Goal: Task Accomplishment & Management: Use online tool/utility

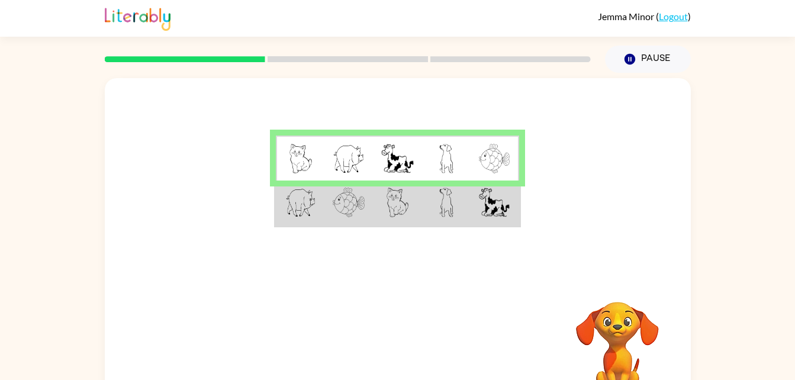
drag, startPoint x: 390, startPoint y: 157, endPoint x: 542, endPoint y: 109, distance: 159.2
click at [542, 109] on div at bounding box center [398, 177] width 586 height 199
click at [446, 202] on img at bounding box center [446, 203] width 14 height 30
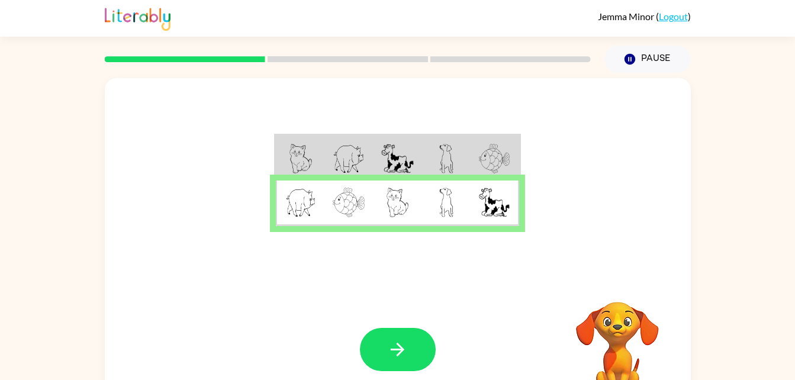
click at [303, 202] on img at bounding box center [300, 203] width 31 height 30
click at [548, 205] on div at bounding box center [398, 177] width 586 height 199
click at [373, 349] on button "button" at bounding box center [398, 349] width 76 height 43
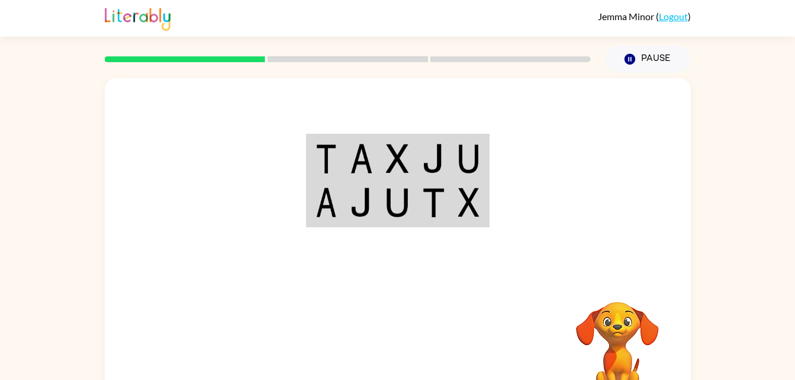
click at [322, 179] on td at bounding box center [325, 158] width 36 height 46
click at [327, 162] on img at bounding box center [325, 159] width 21 height 30
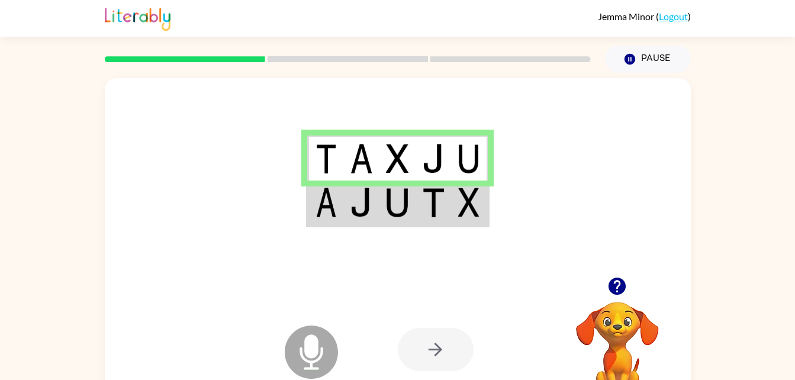
click at [327, 162] on img at bounding box center [325, 159] width 21 height 30
click at [327, 212] on img at bounding box center [325, 203] width 21 height 30
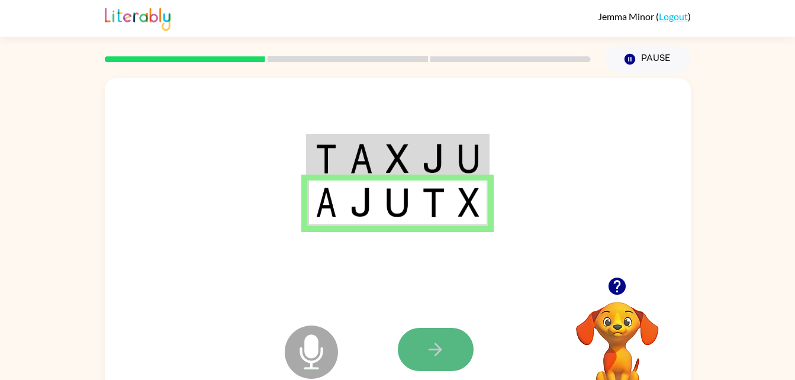
click at [419, 348] on button "button" at bounding box center [436, 349] width 76 height 43
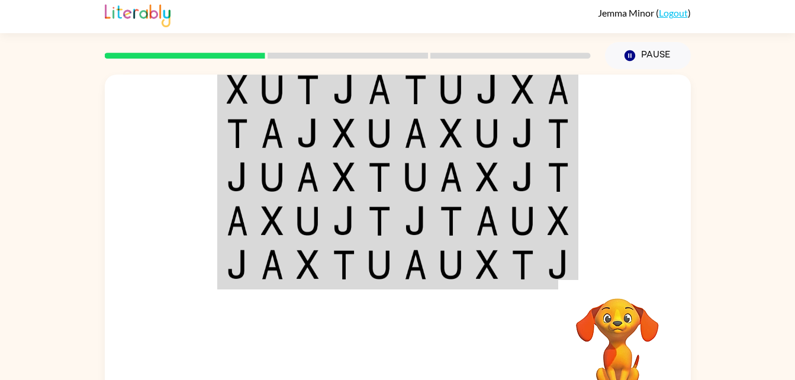
scroll to position [11, 0]
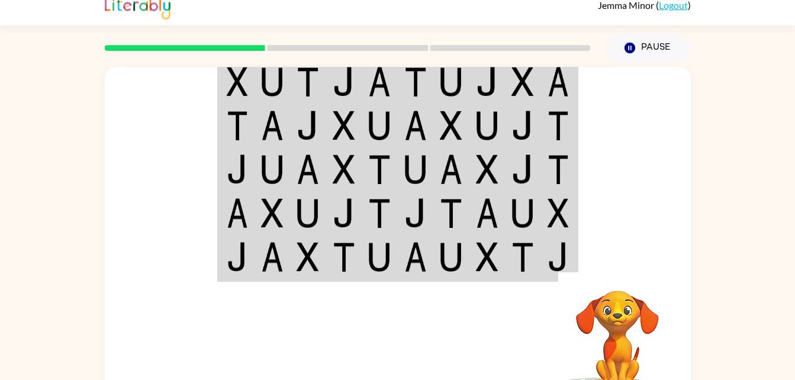
click at [290, 79] on td at bounding box center [308, 82] width 36 height 46
click at [292, 76] on td at bounding box center [308, 82] width 36 height 46
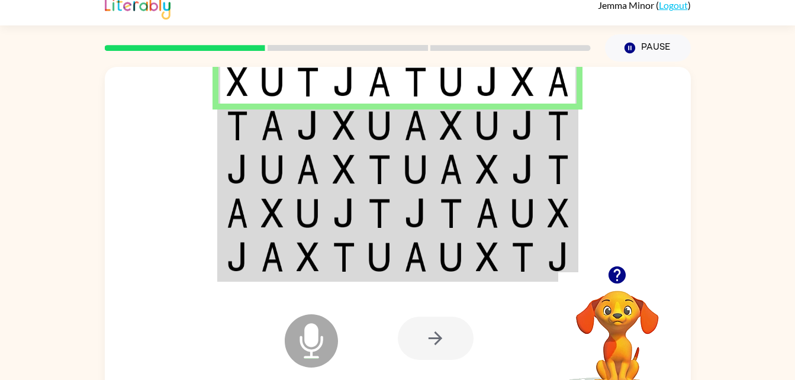
click at [306, 126] on img at bounding box center [307, 126] width 22 height 30
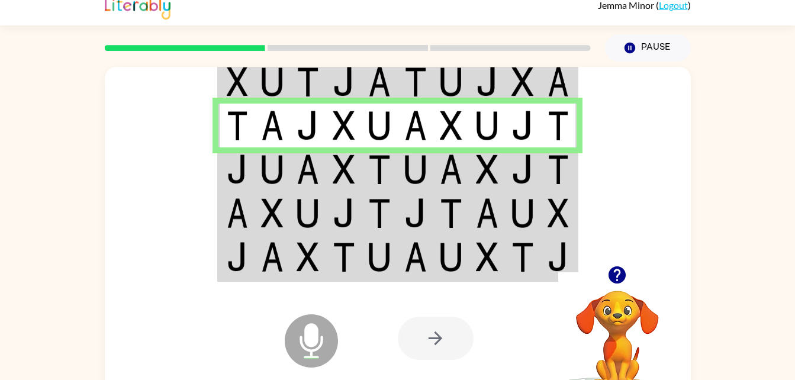
click at [274, 166] on img at bounding box center [272, 169] width 22 height 30
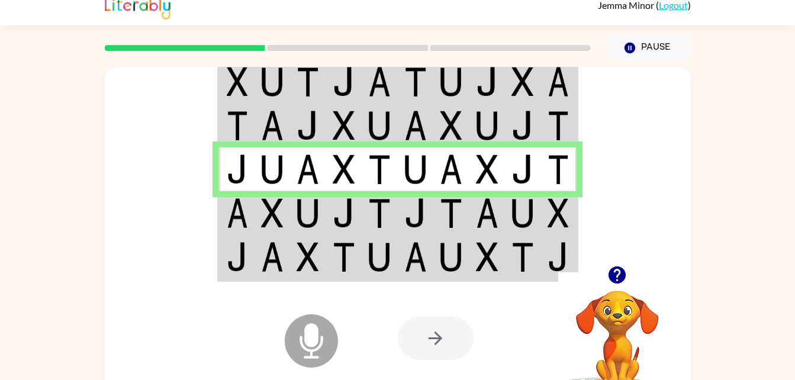
click at [218, 203] on table at bounding box center [397, 169] width 361 height 225
click at [238, 209] on img at bounding box center [237, 213] width 21 height 30
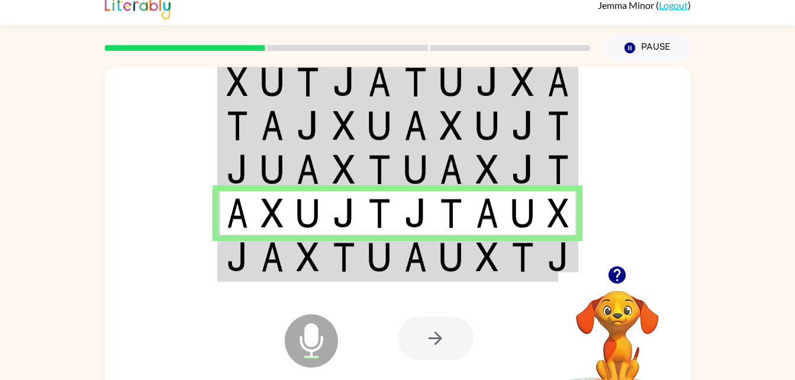
click at [271, 261] on img at bounding box center [272, 257] width 22 height 30
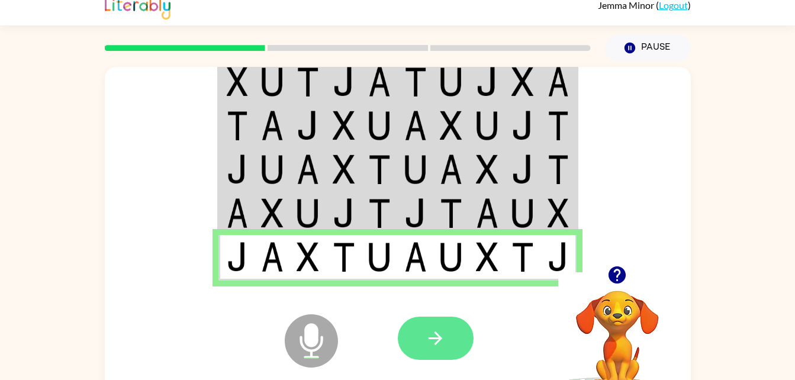
click at [462, 334] on button "button" at bounding box center [436, 337] width 76 height 43
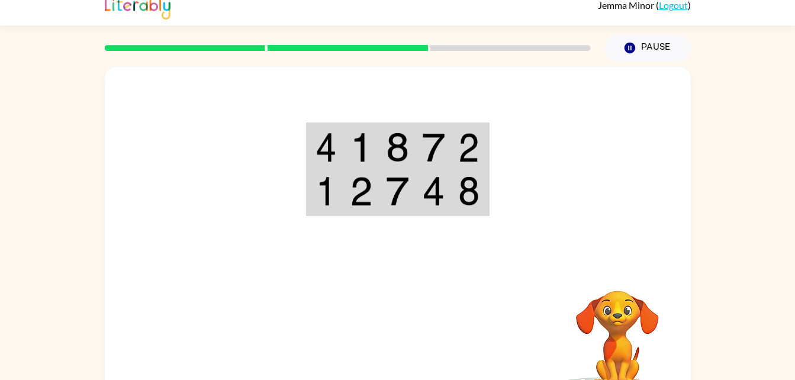
click at [325, 166] on td at bounding box center [325, 147] width 36 height 46
click at [380, 132] on td at bounding box center [397, 147] width 36 height 46
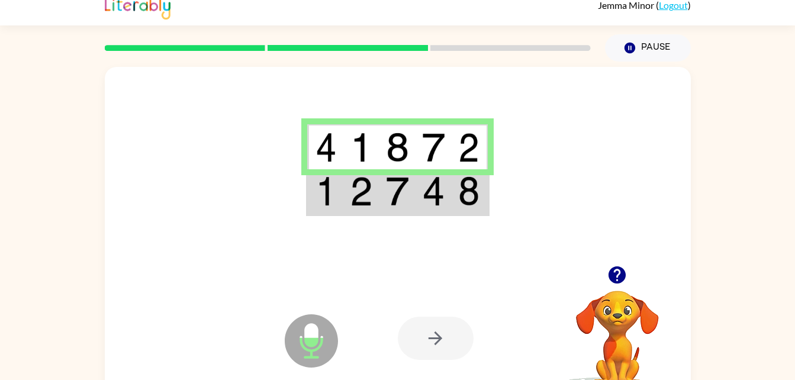
click at [315, 206] on img at bounding box center [325, 191] width 21 height 30
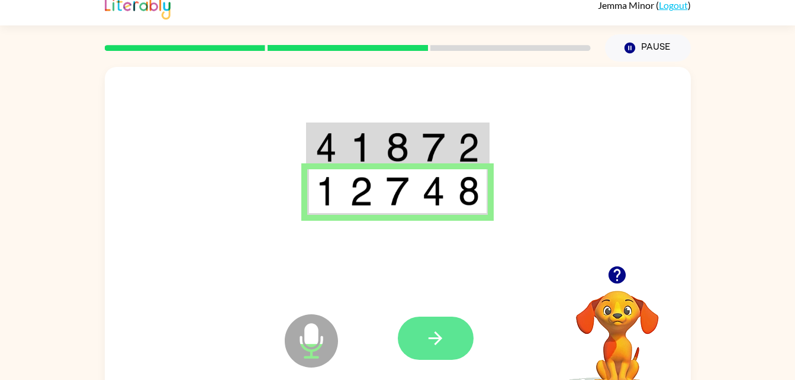
click at [413, 336] on button "button" at bounding box center [436, 337] width 76 height 43
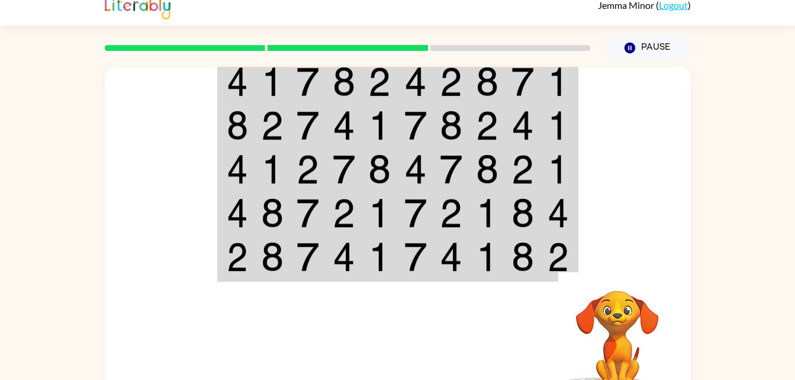
click at [328, 71] on td at bounding box center [344, 82] width 36 height 46
click at [328, 80] on td at bounding box center [344, 82] width 36 height 46
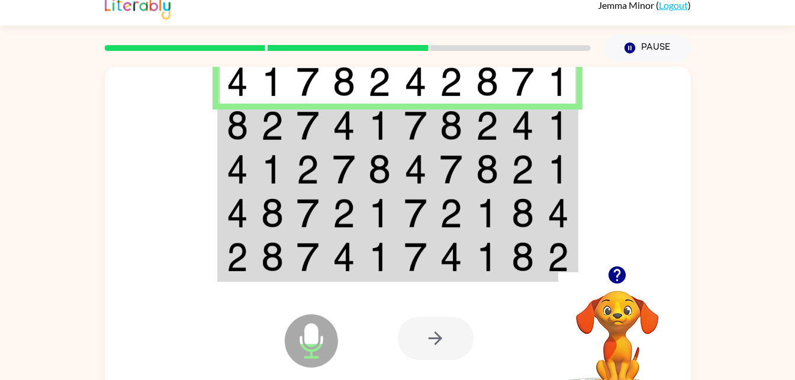
click at [340, 265] on img at bounding box center [343, 257] width 22 height 30
click at [267, 131] on img at bounding box center [272, 126] width 22 height 30
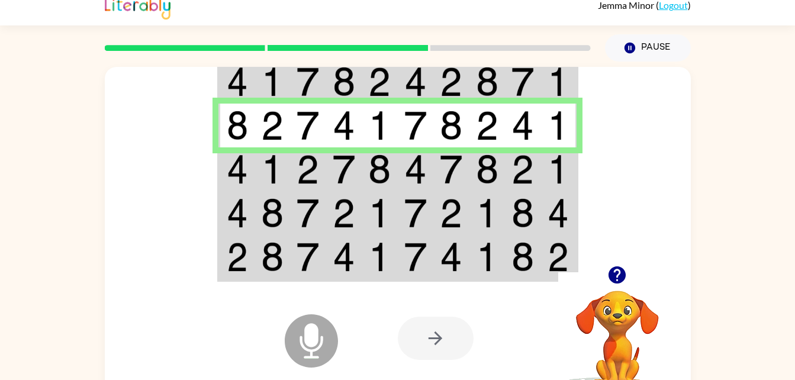
click at [292, 165] on td at bounding box center [308, 169] width 36 height 44
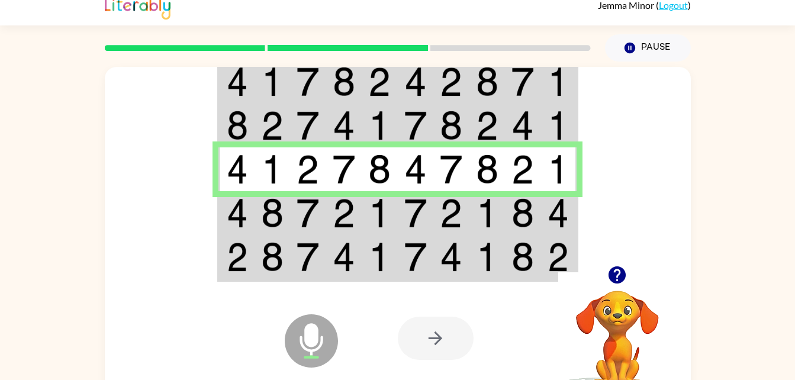
click at [312, 214] on img at bounding box center [307, 213] width 22 height 30
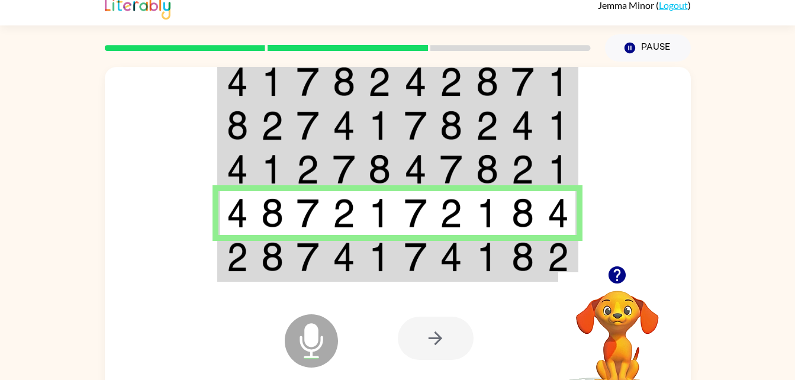
click at [290, 266] on td at bounding box center [308, 258] width 36 height 46
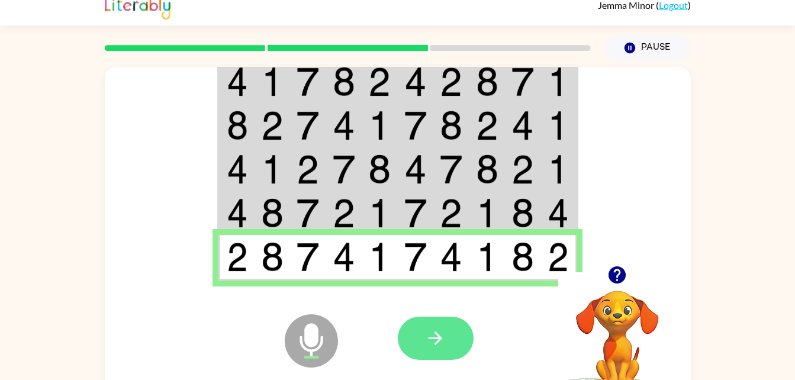
click at [448, 335] on button "button" at bounding box center [436, 337] width 76 height 43
